Goal: Task Accomplishment & Management: Manage account settings

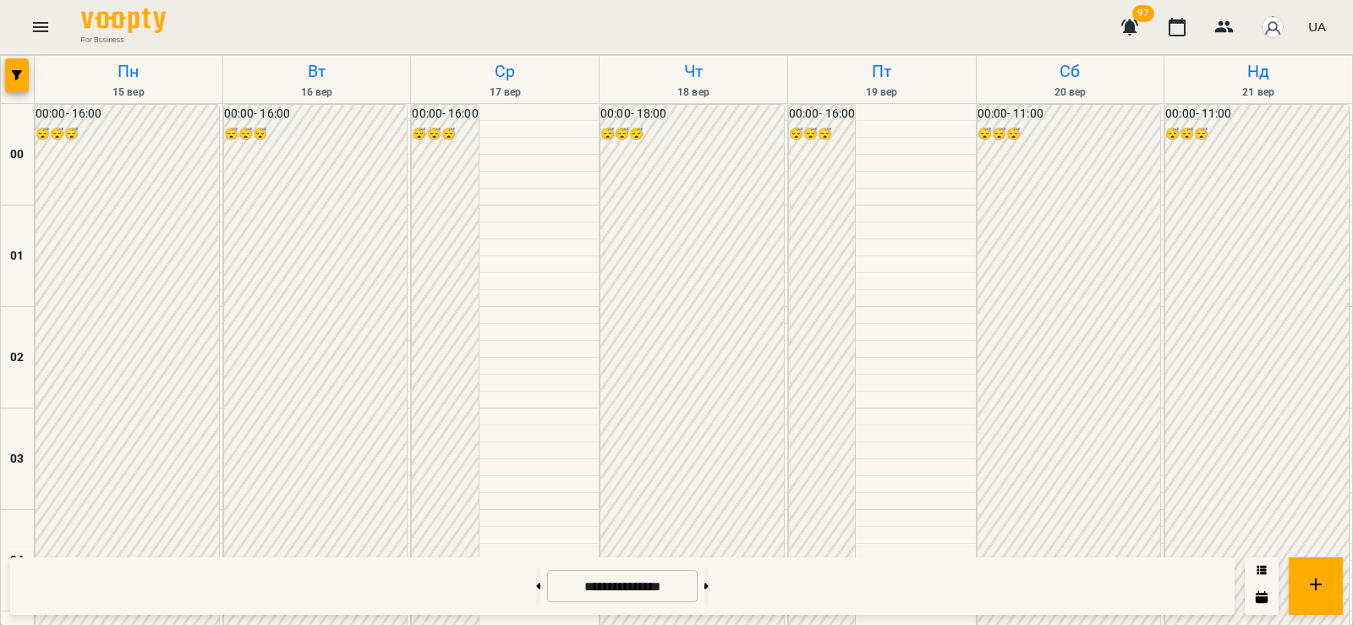
scroll to position [1793, 0]
click at [708, 577] on button at bounding box center [706, 585] width 4 height 37
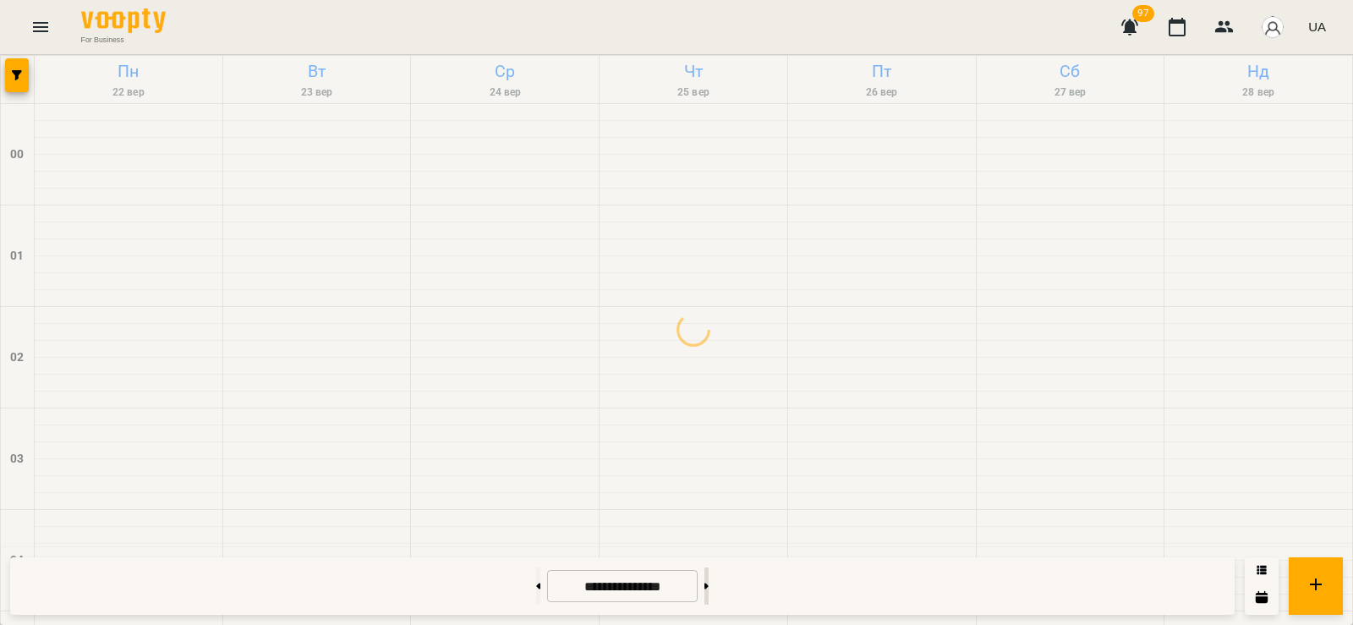
click at [708, 582] on button at bounding box center [706, 585] width 4 height 37
type input "**********"
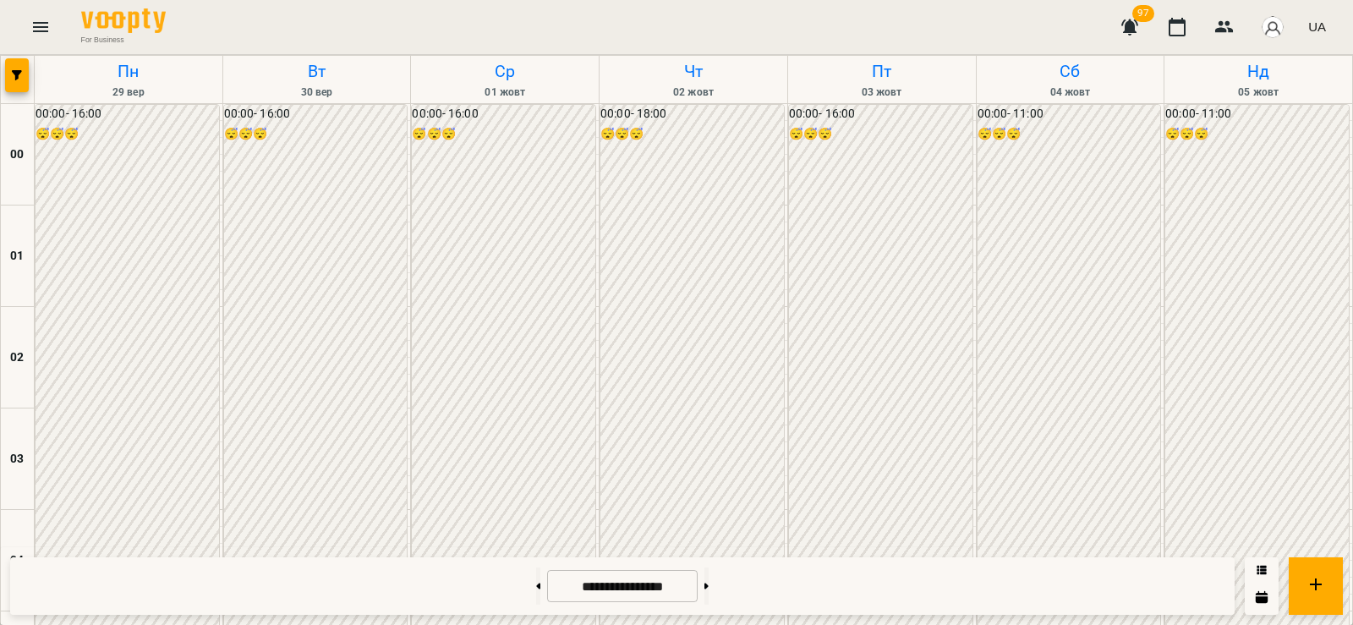
scroll to position [1595, 0]
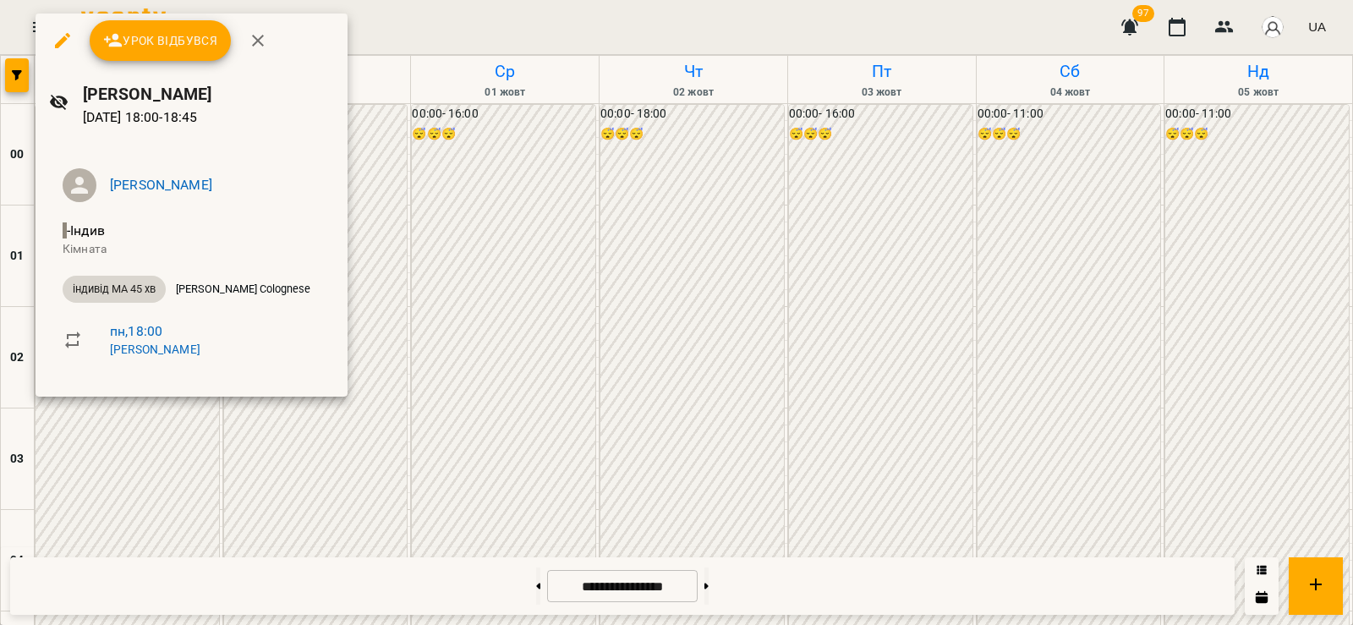
click at [378, 269] on div at bounding box center [676, 312] width 1353 height 625
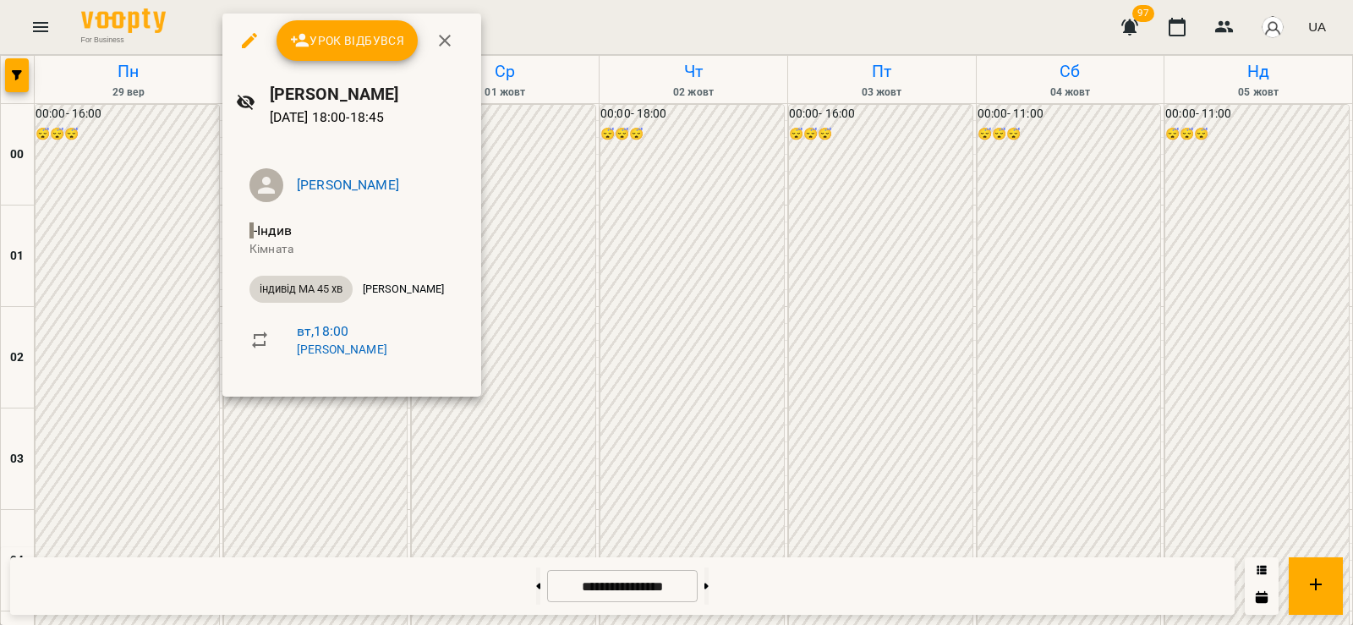
click at [309, 450] on div at bounding box center [676, 312] width 1353 height 625
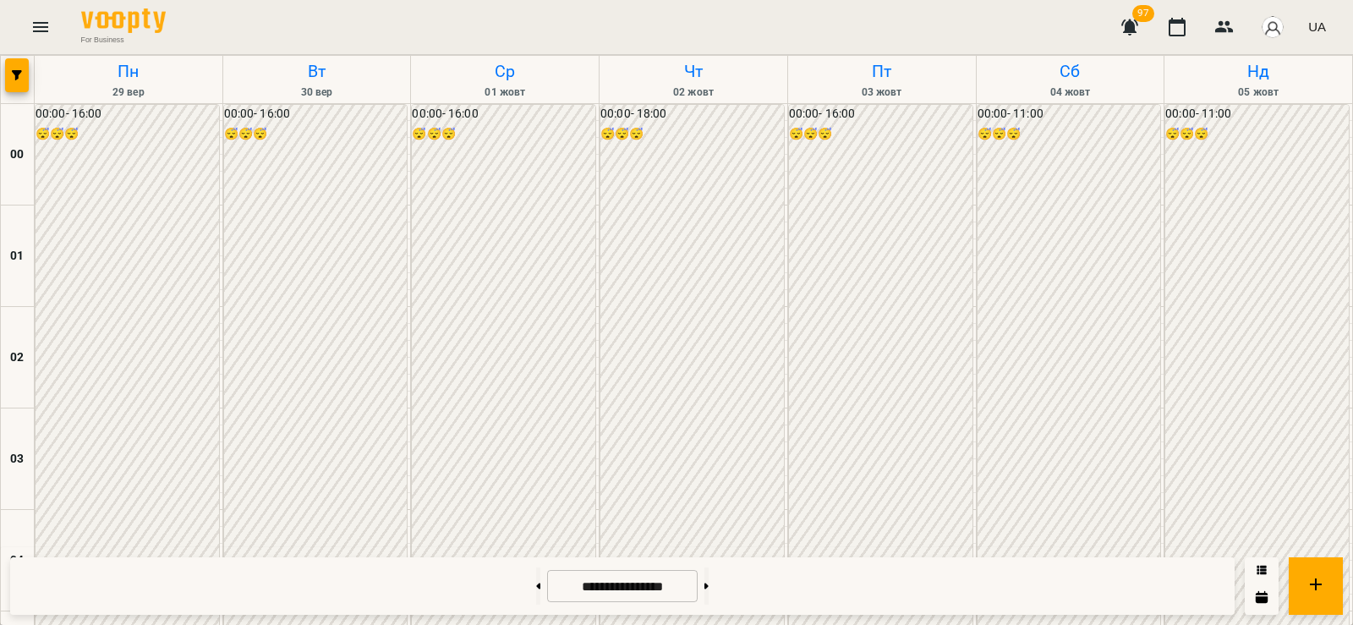
scroll to position [1793, 0]
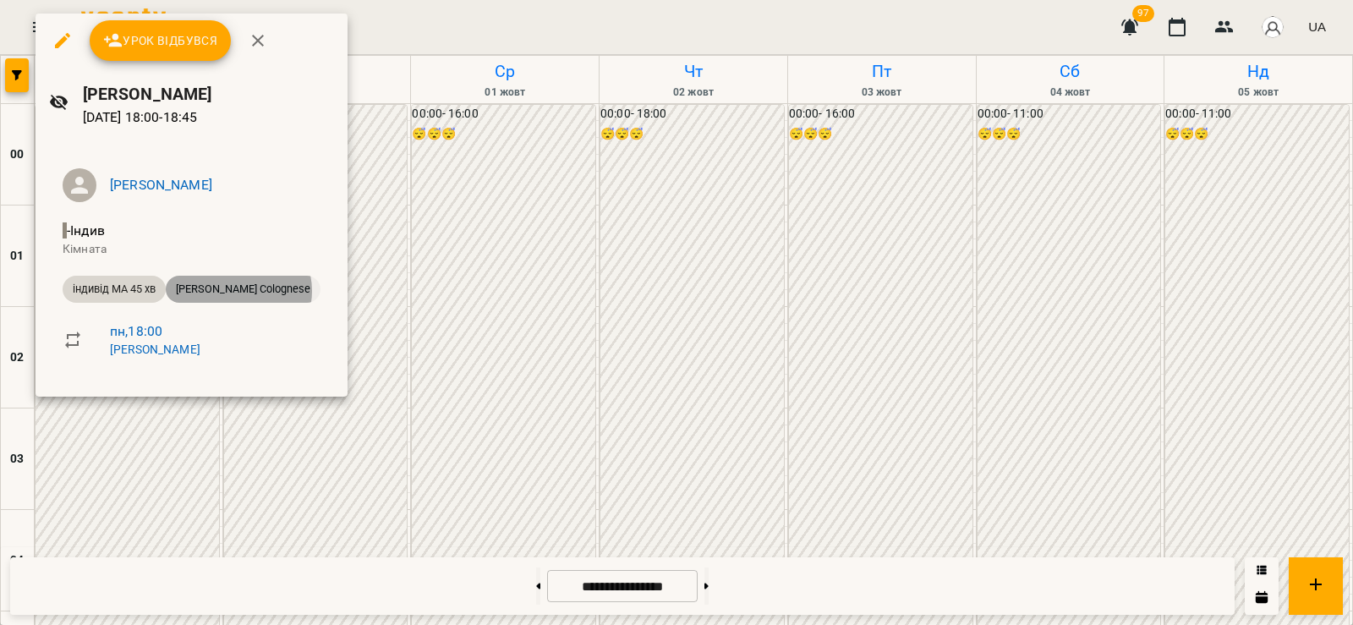
click at [240, 291] on span "[PERSON_NAME] Colognese" at bounding box center [243, 289] width 155 height 15
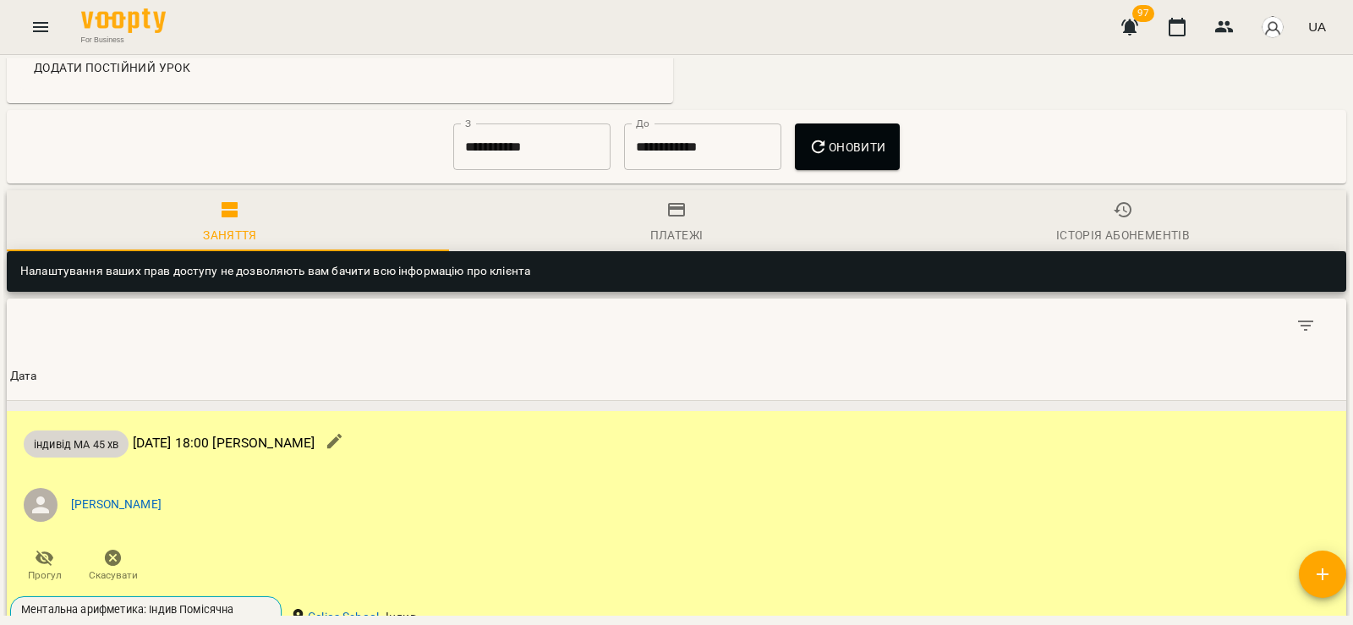
scroll to position [1188, 0]
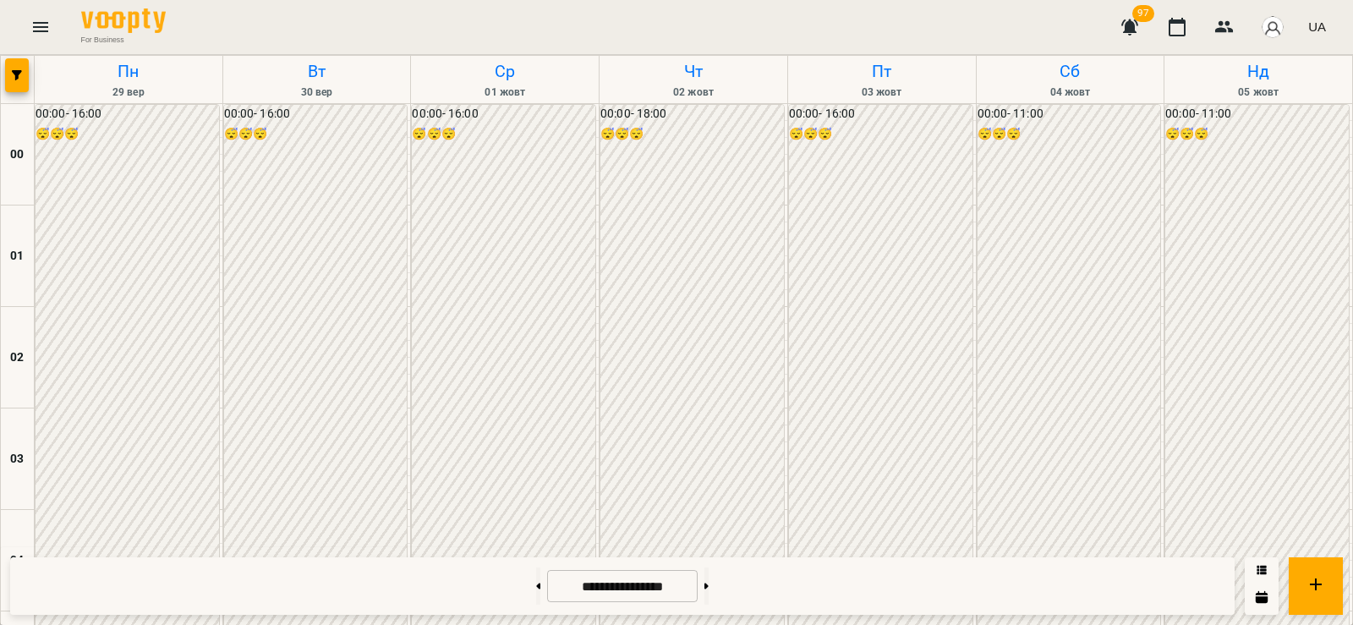
scroll to position [1578, 0]
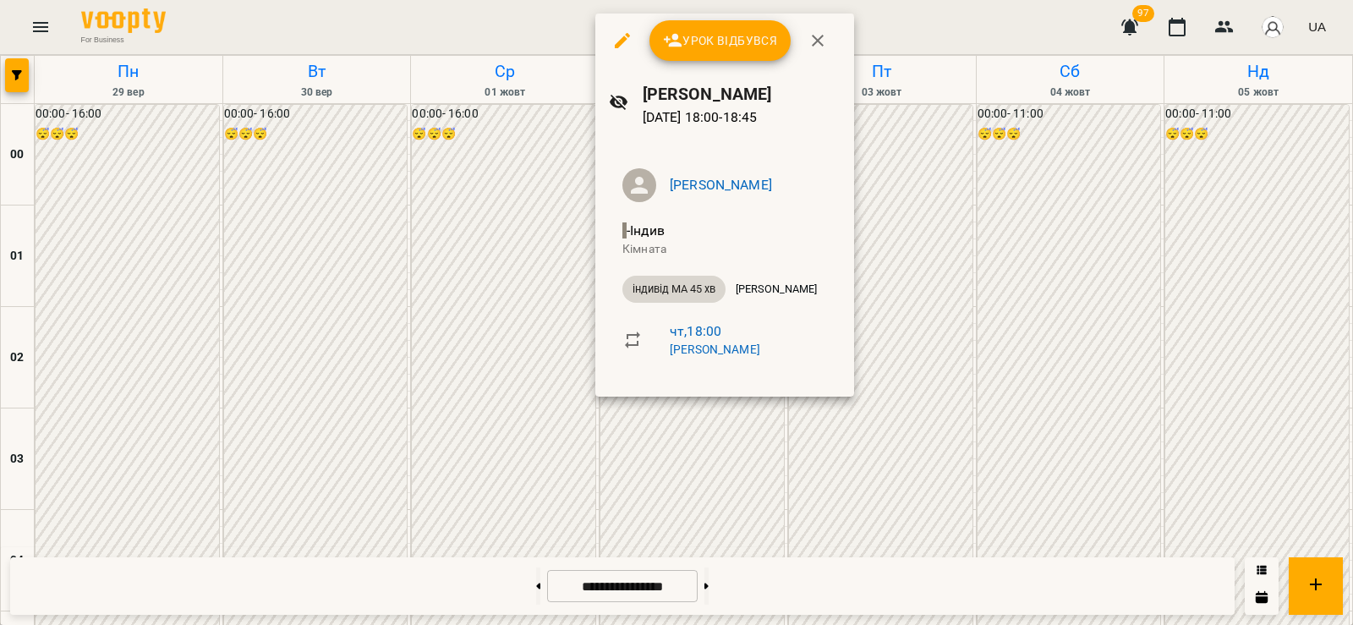
click at [549, 416] on div at bounding box center [676, 312] width 1353 height 625
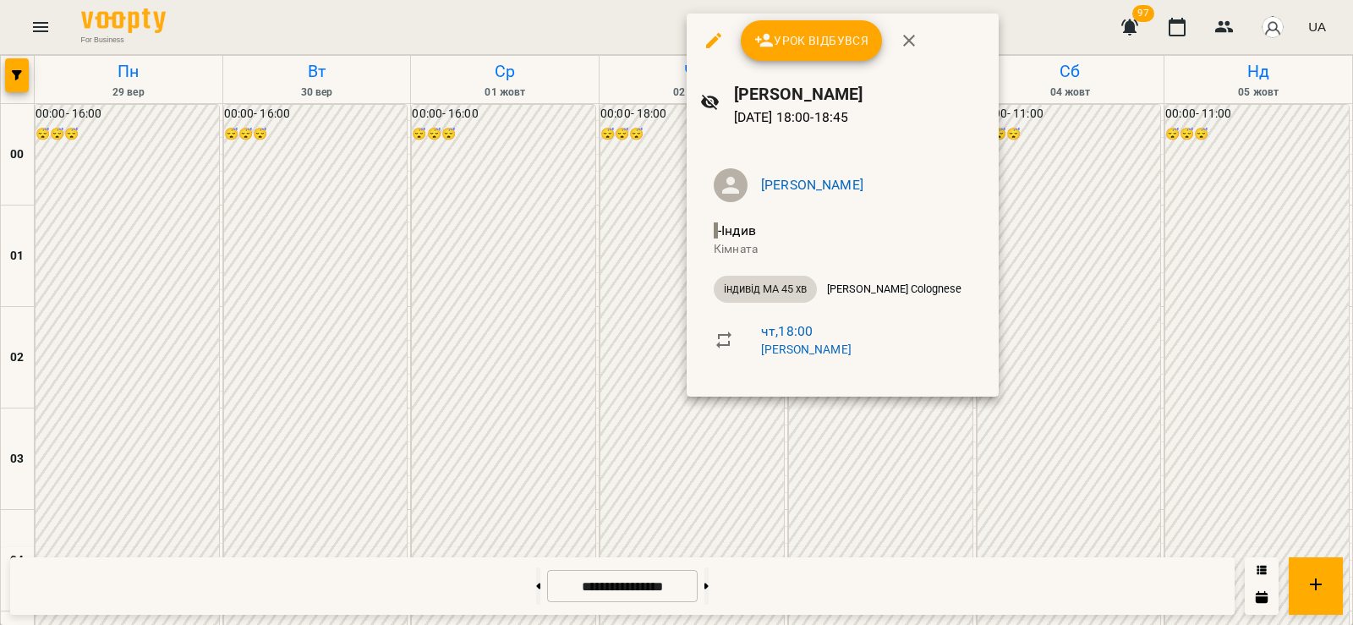
click at [823, 488] on div at bounding box center [676, 312] width 1353 height 625
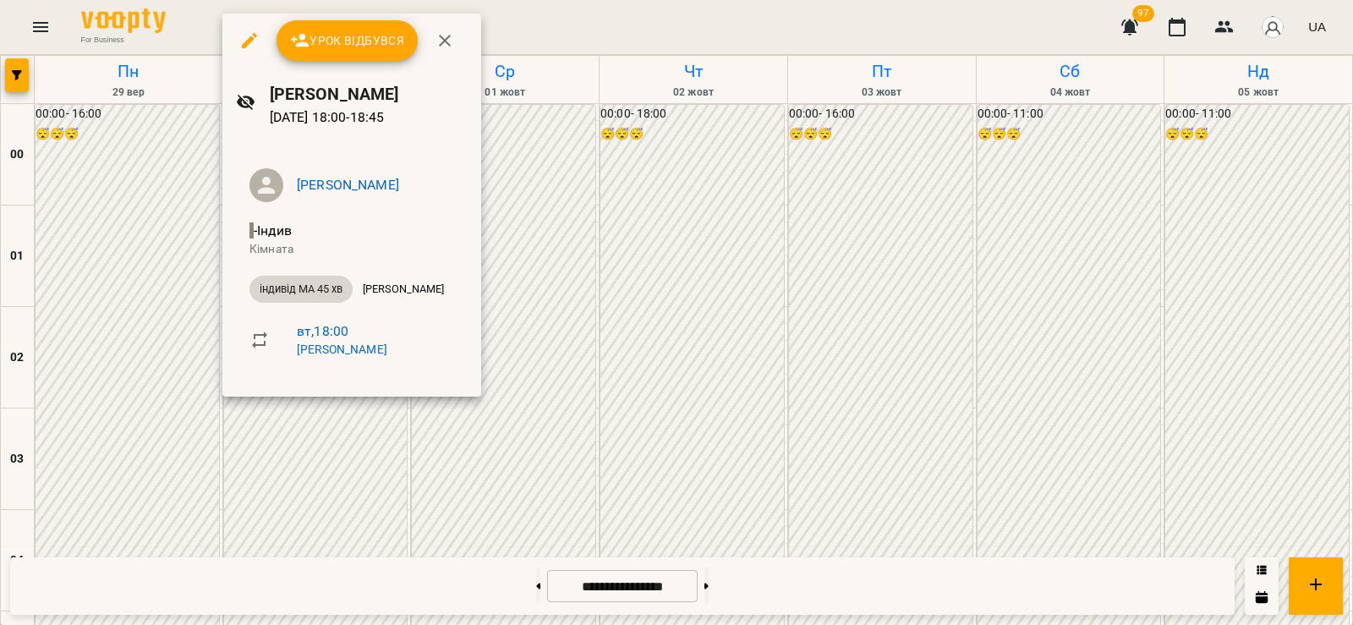
click at [288, 473] on div at bounding box center [676, 312] width 1353 height 625
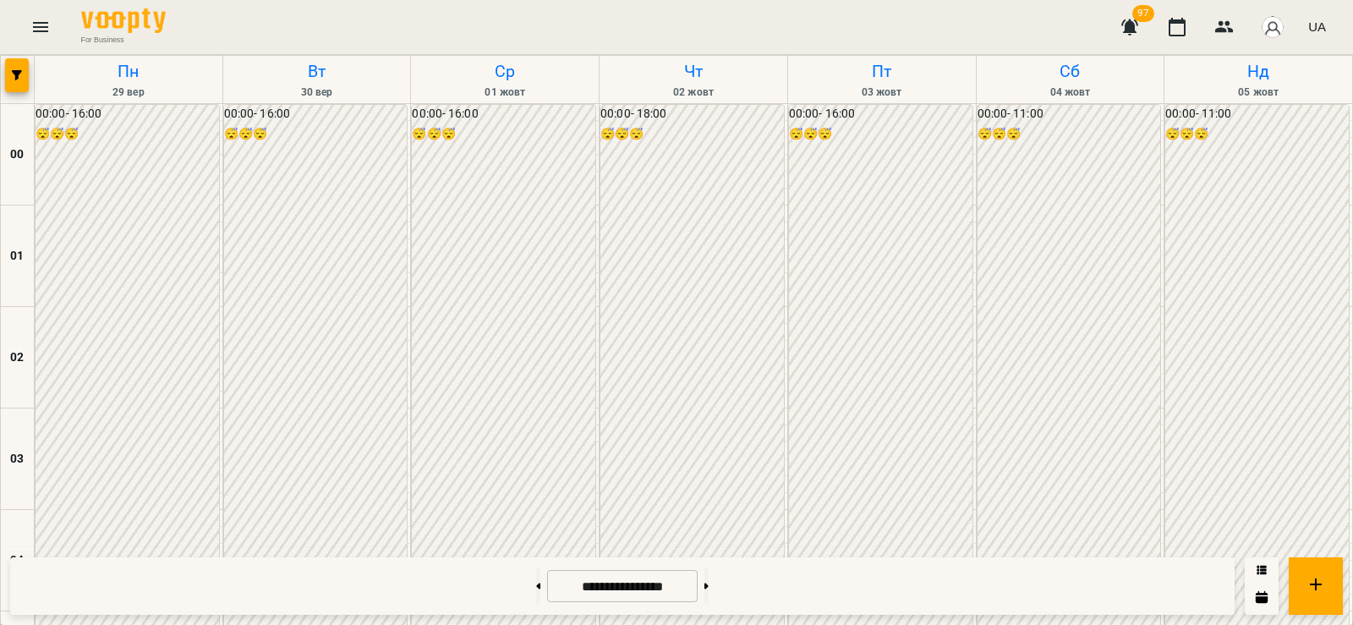
scroll to position [1793, 0]
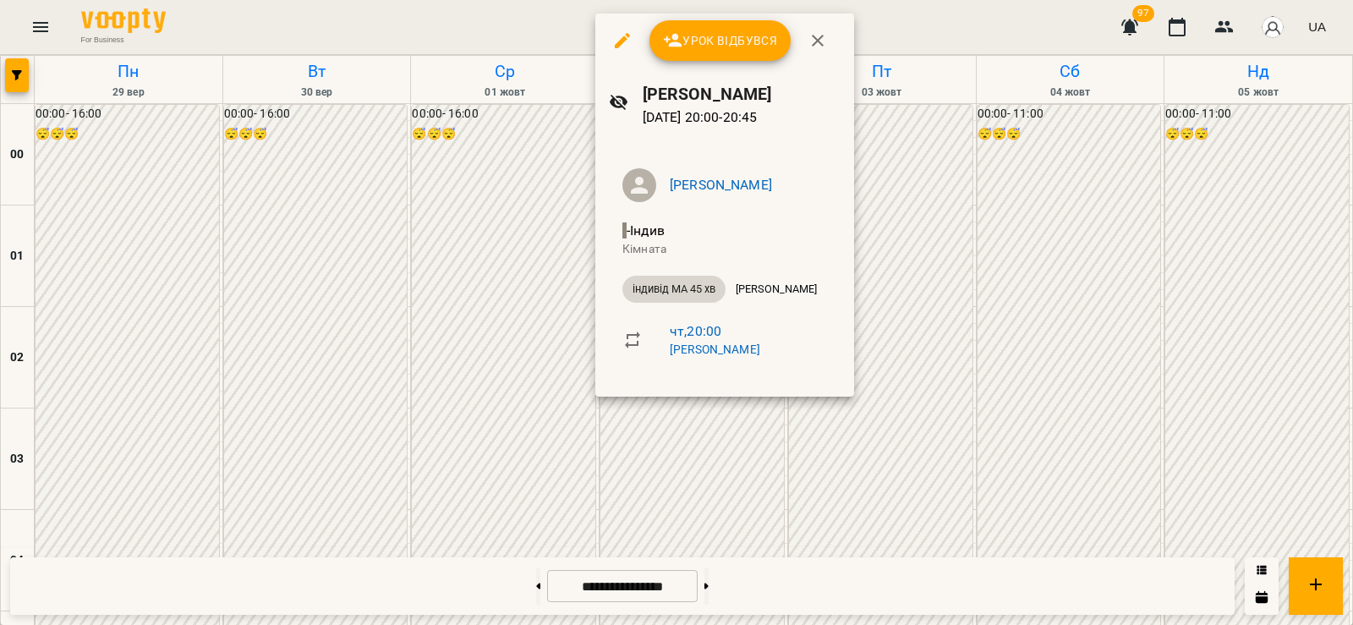
click at [552, 470] on div at bounding box center [676, 312] width 1353 height 625
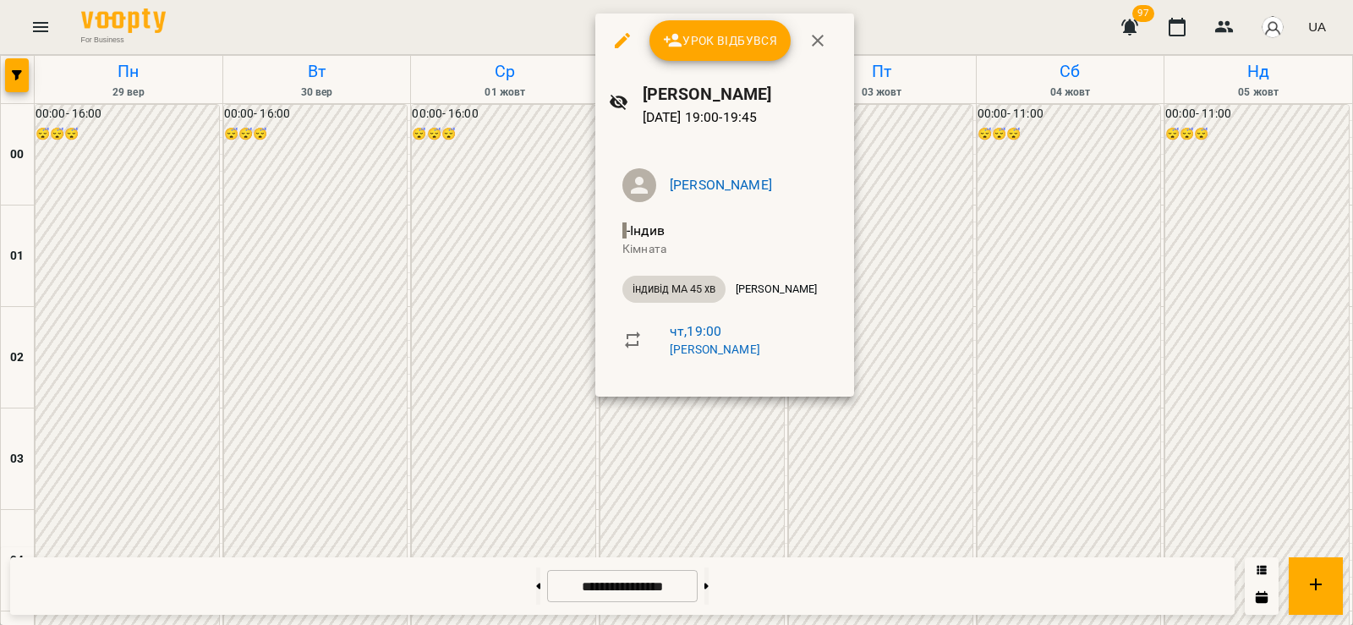
drag, startPoint x: 534, startPoint y: 457, endPoint x: 554, endPoint y: 457, distance: 19.4
click at [533, 457] on div at bounding box center [676, 312] width 1353 height 625
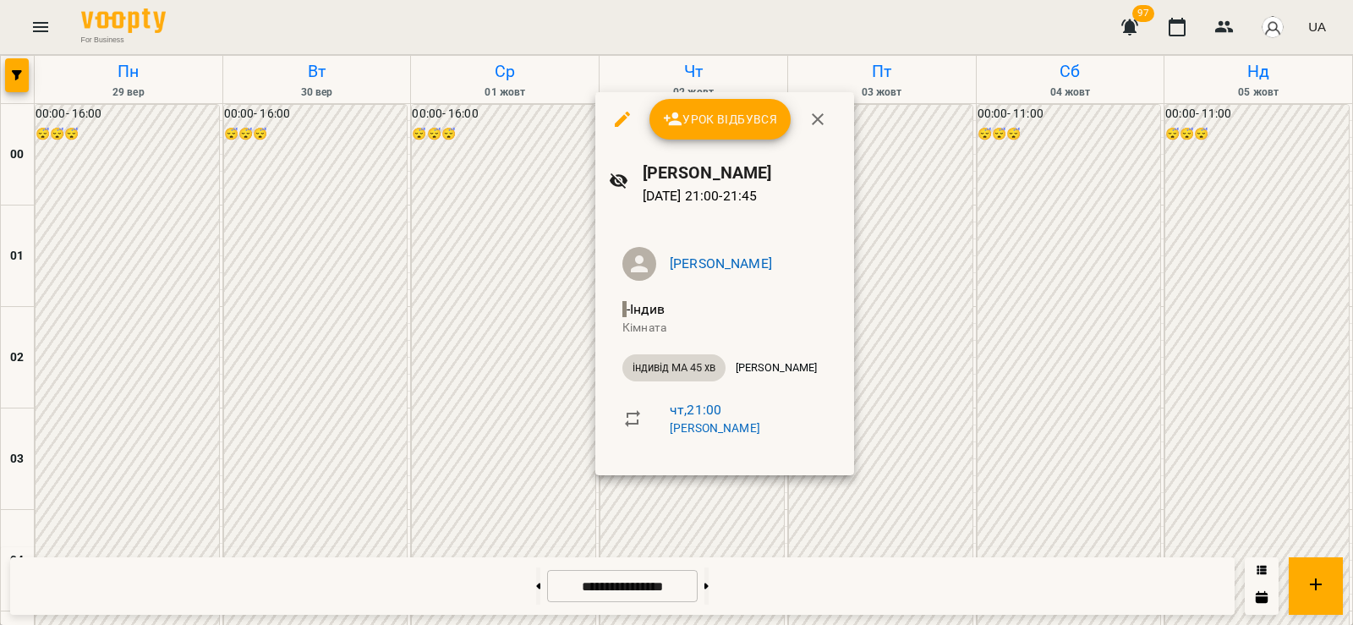
click at [504, 479] on div at bounding box center [676, 312] width 1353 height 625
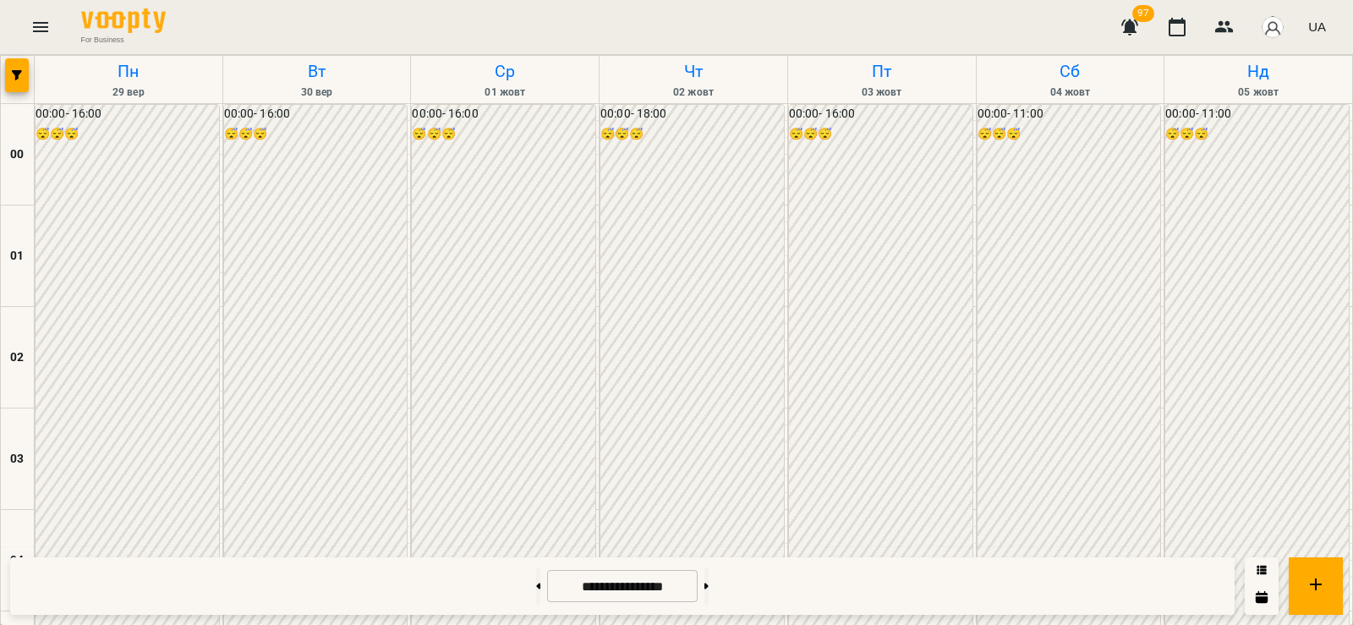
scroll to position [1595, 0]
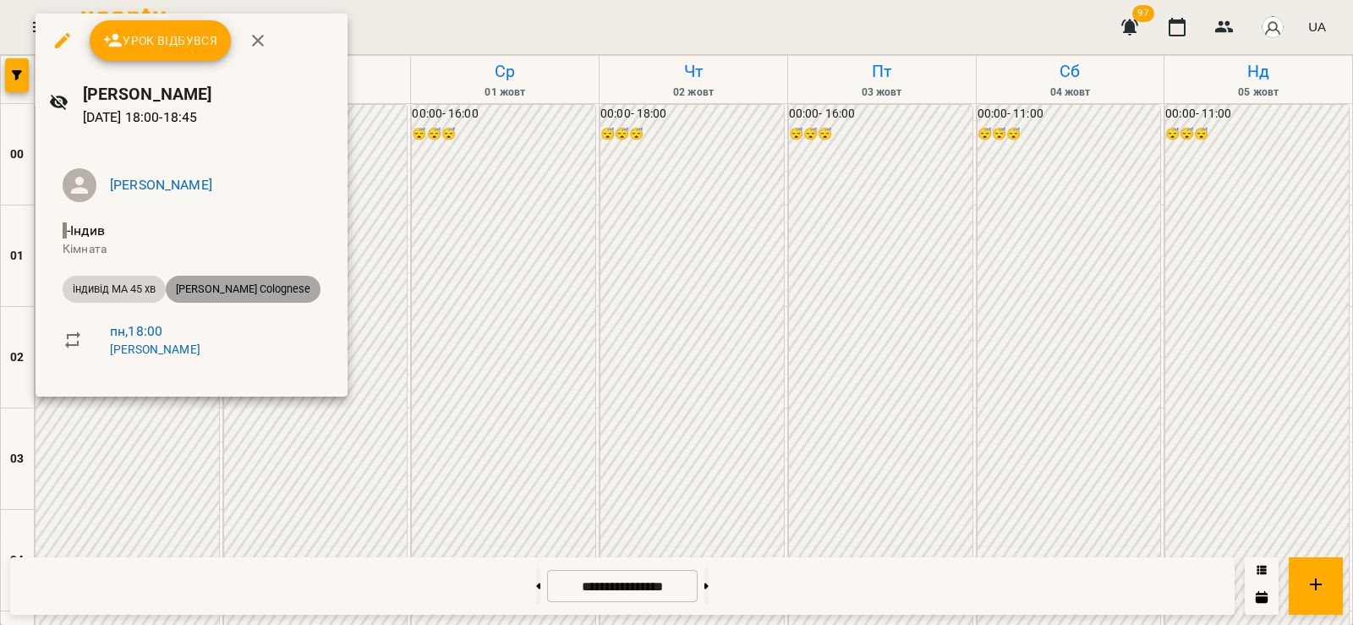
click at [260, 291] on span "[PERSON_NAME] Colognese" at bounding box center [243, 289] width 155 height 15
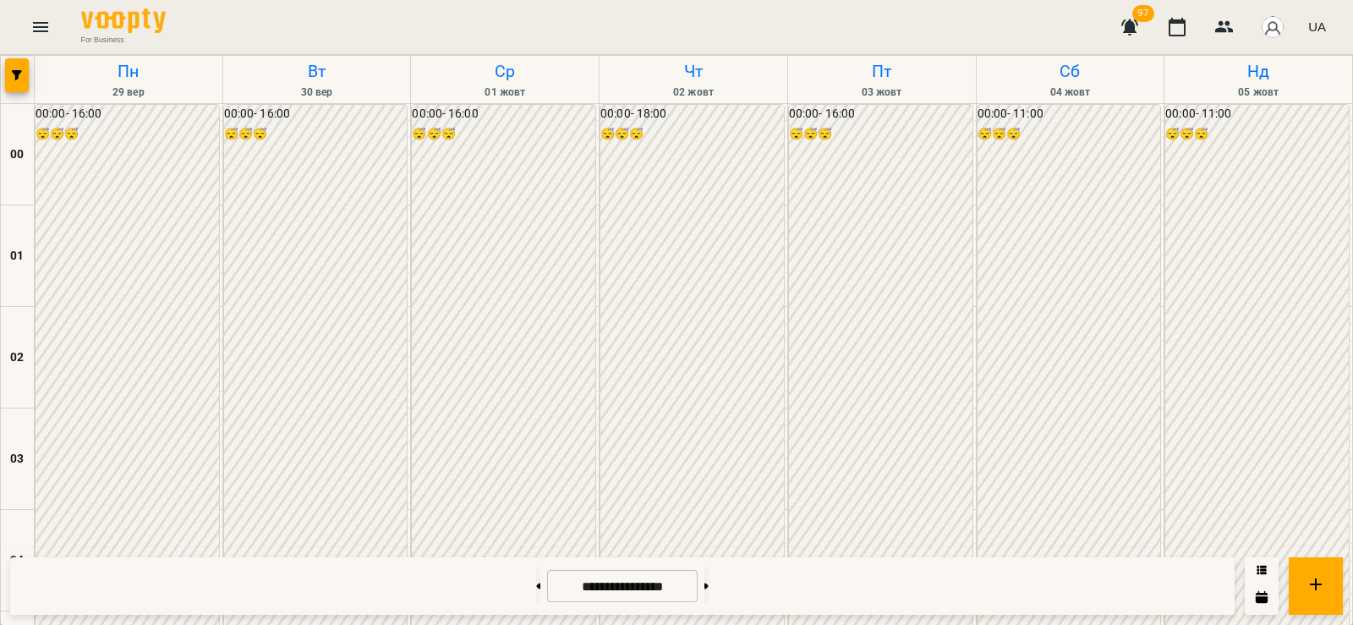
scroll to position [1775, 0]
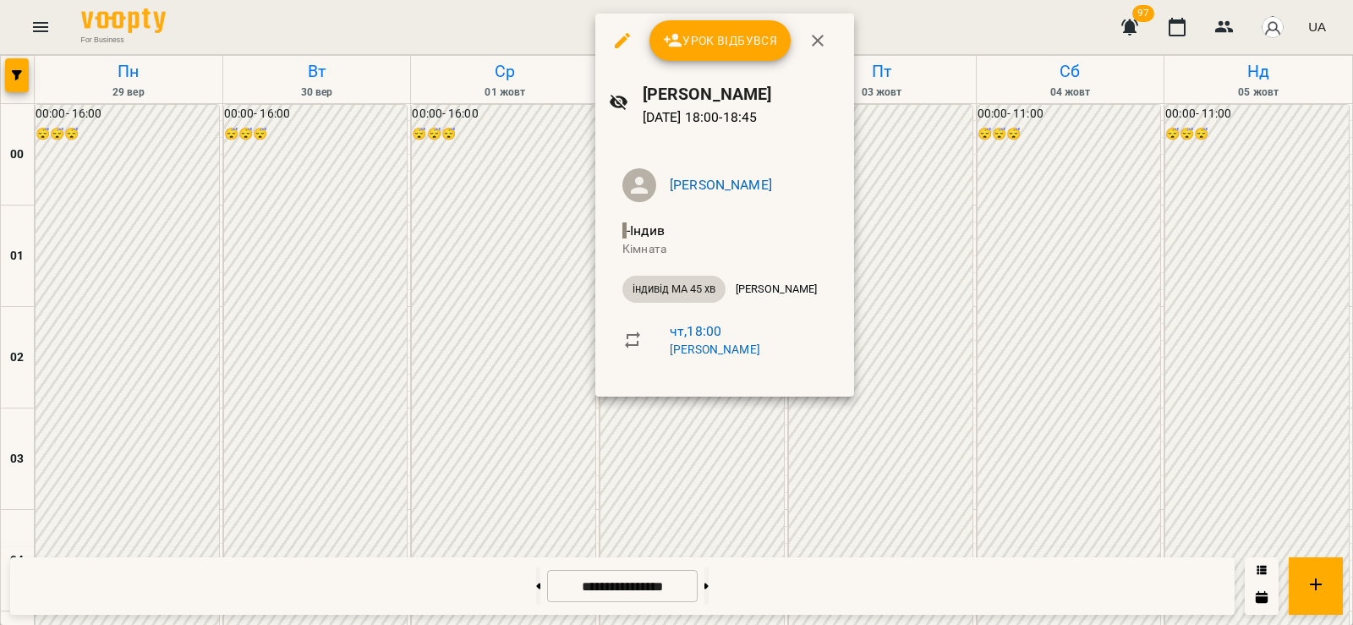
click at [864, 286] on div at bounding box center [676, 312] width 1353 height 625
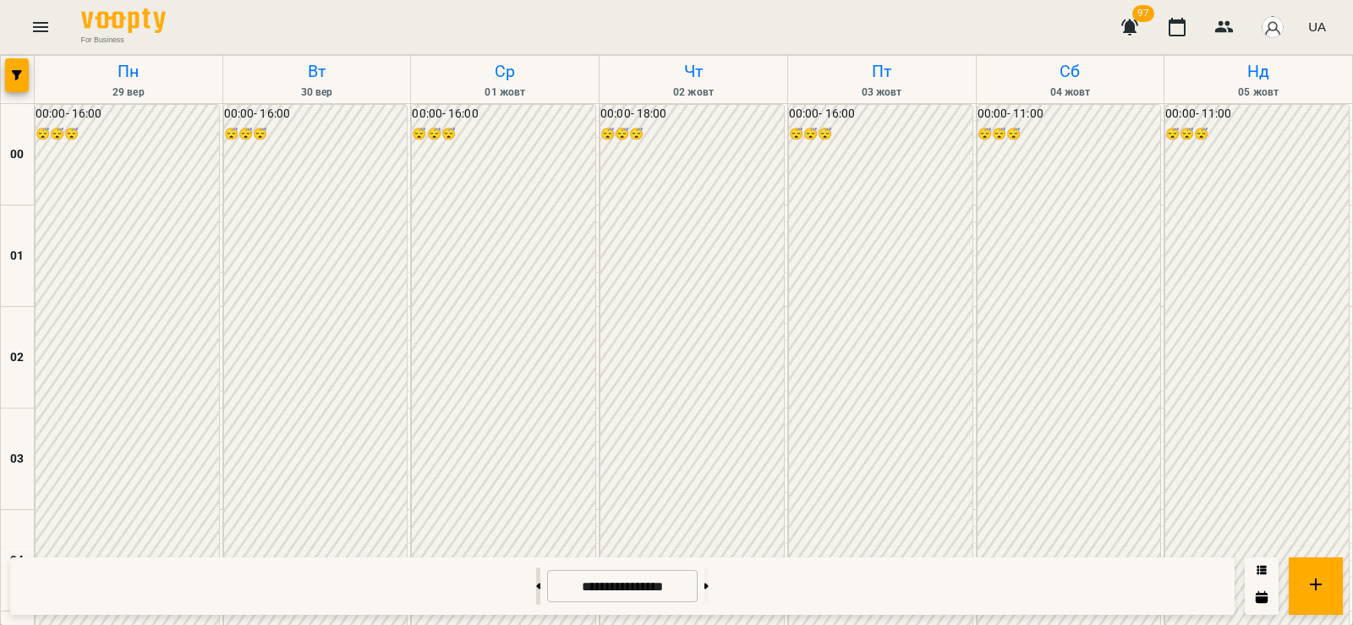
click at [536, 580] on button at bounding box center [538, 585] width 4 height 37
type input "**********"
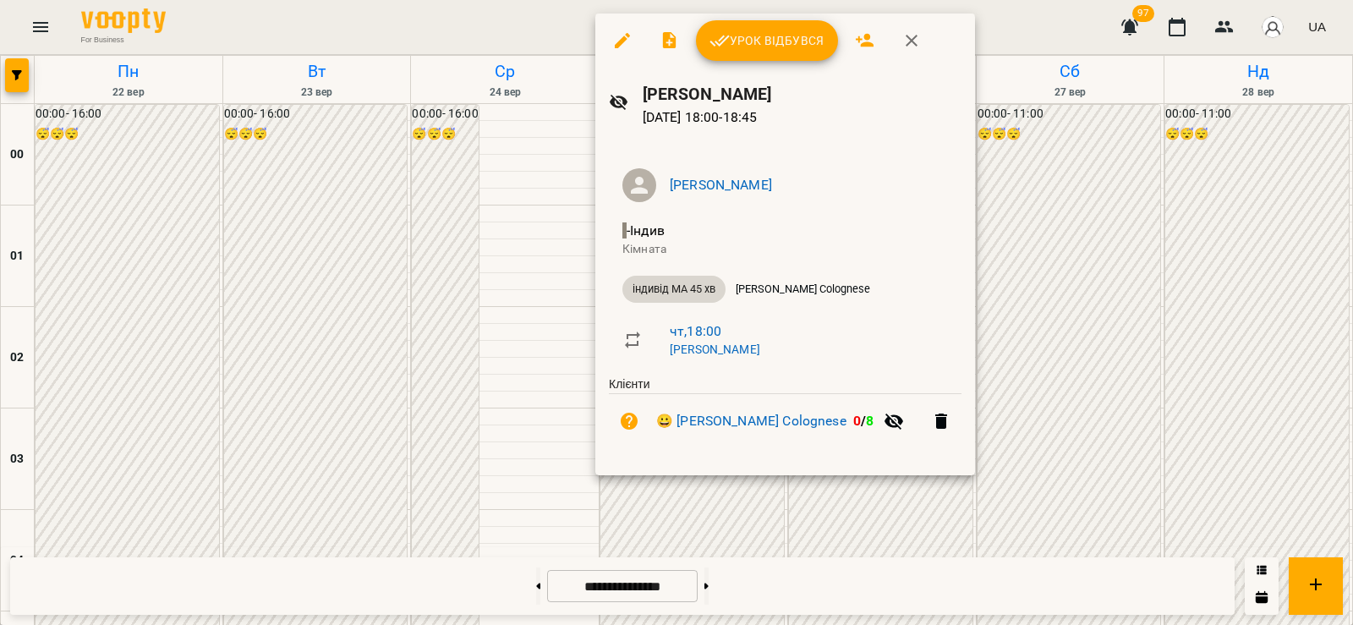
click at [516, 229] on div at bounding box center [676, 312] width 1353 height 625
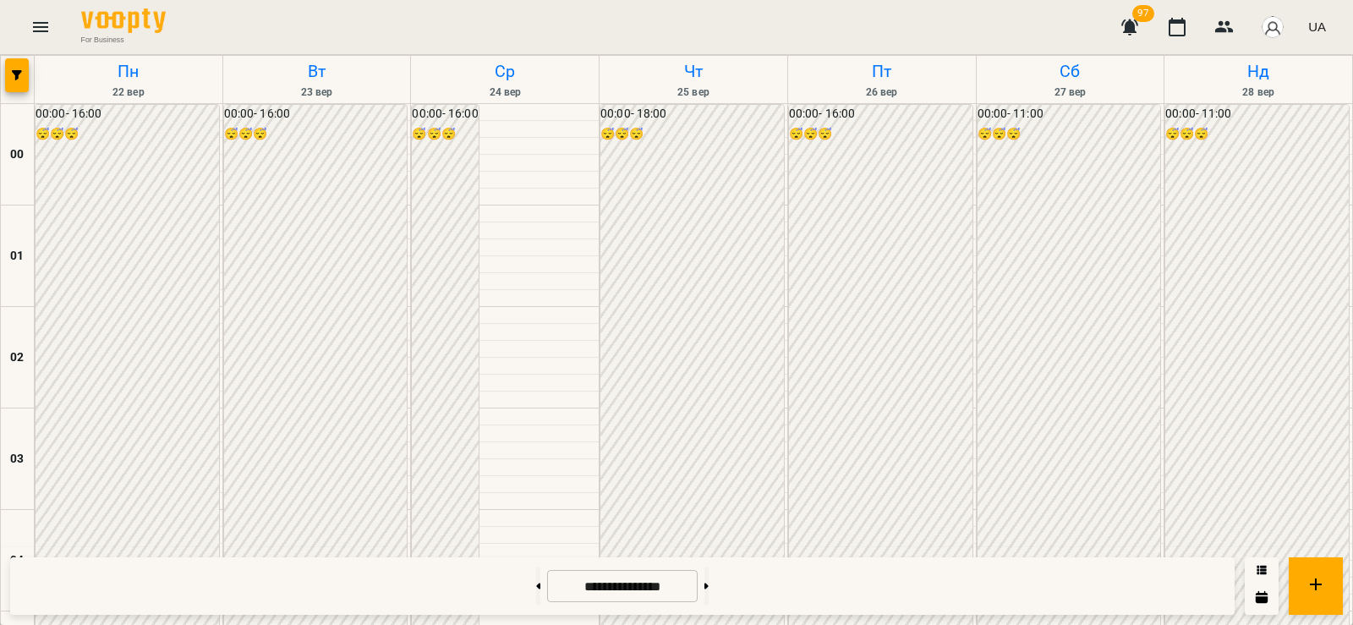
scroll to position [1793, 0]
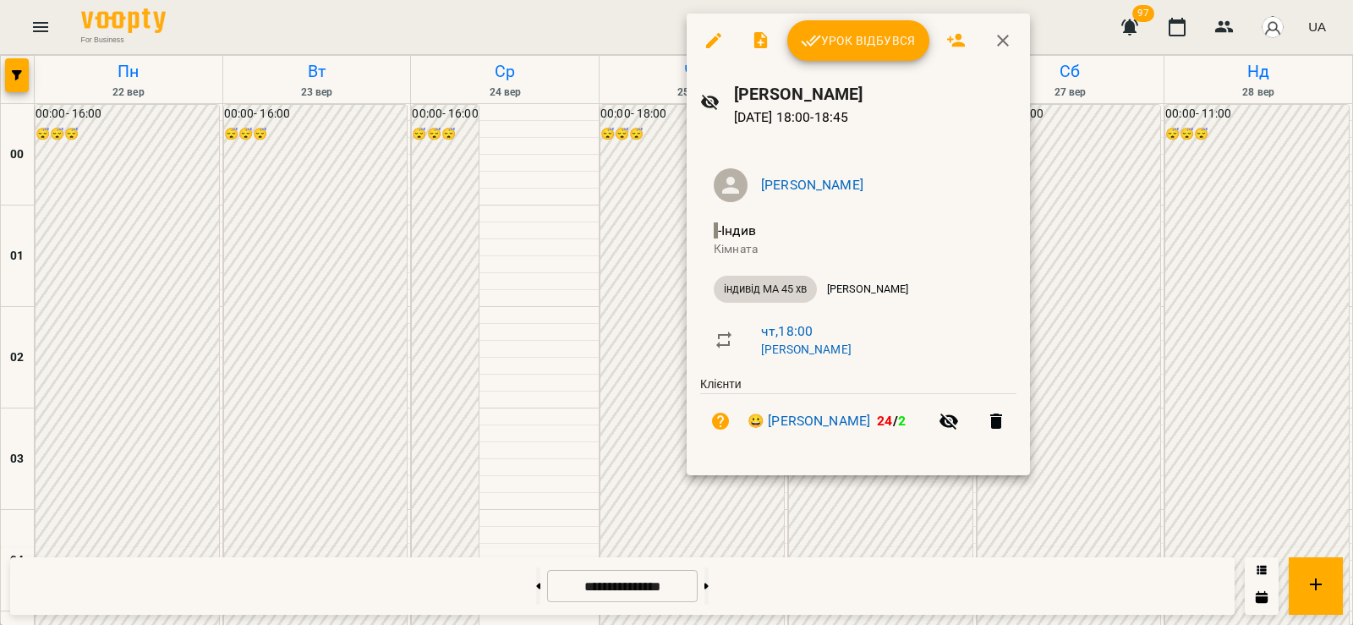
click at [618, 118] on div at bounding box center [676, 312] width 1353 height 625
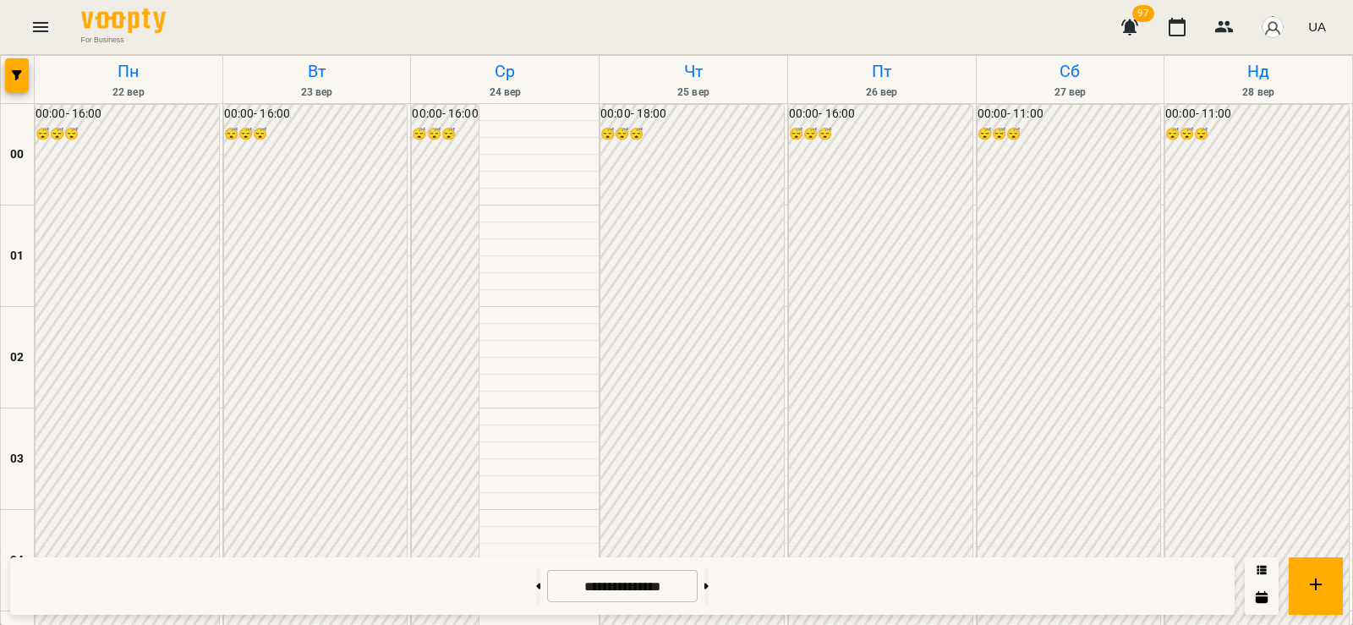
scroll to position [1990, 0]
